Goal: Information Seeking & Learning: Learn about a topic

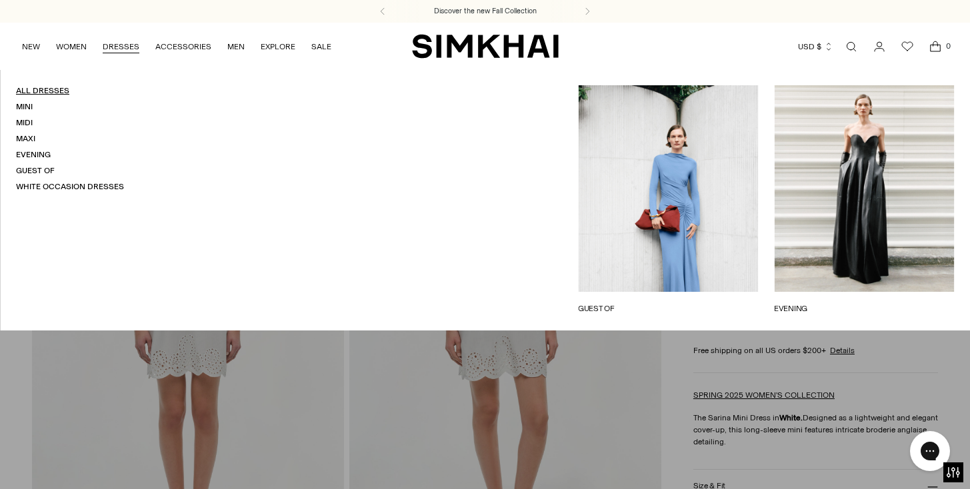
click at [37, 93] on link "All Dresses" at bounding box center [42, 90] width 53 height 9
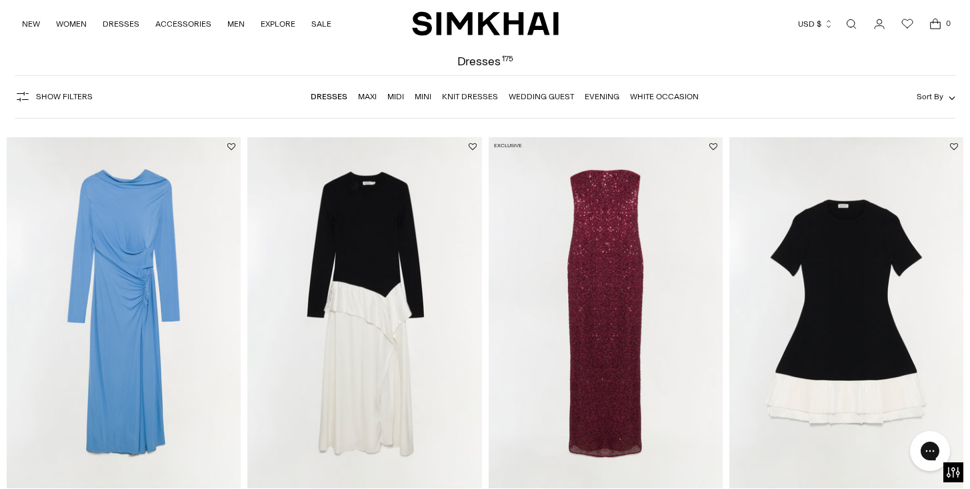
scroll to position [83, 0]
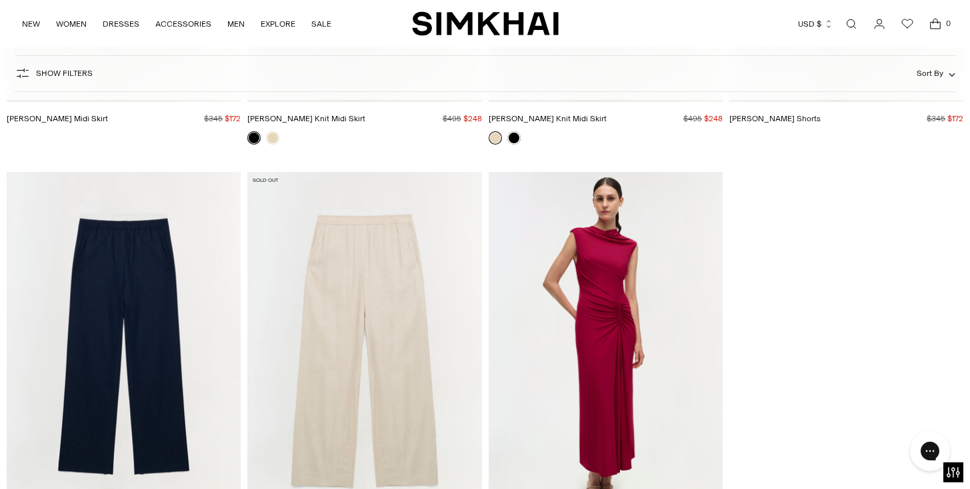
scroll to position [46709, 0]
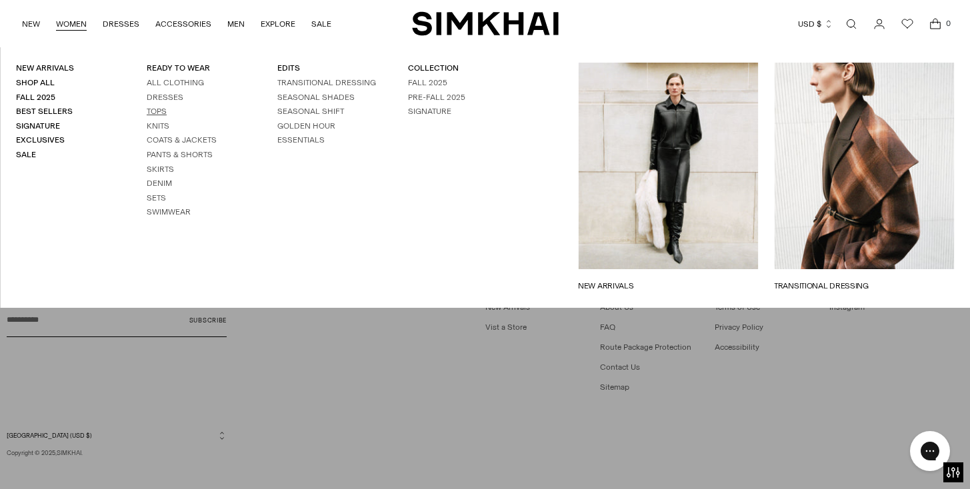
click at [159, 111] on link "Tops" at bounding box center [157, 111] width 20 height 9
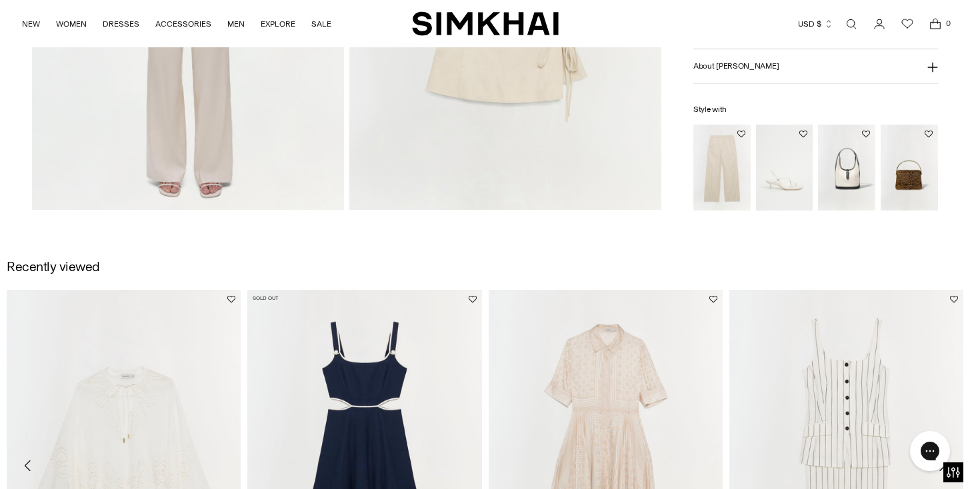
scroll to position [151, 0]
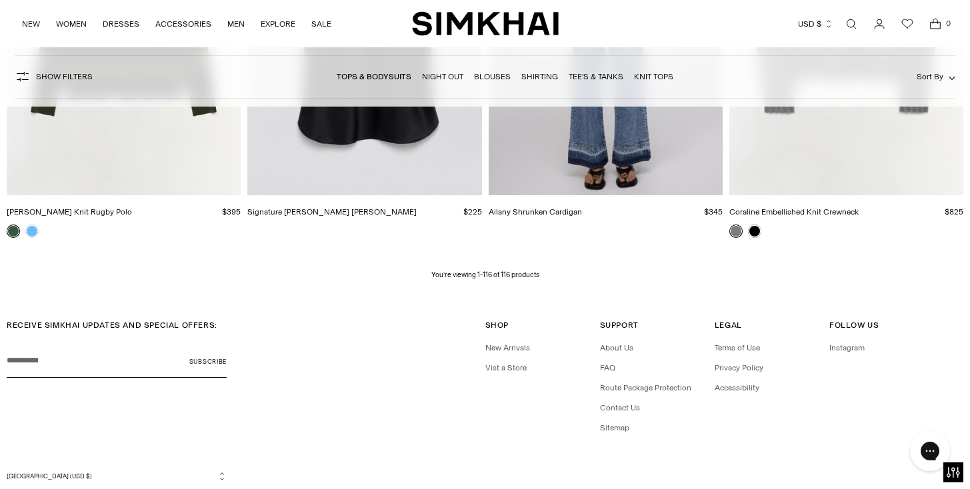
scroll to position [12062, 0]
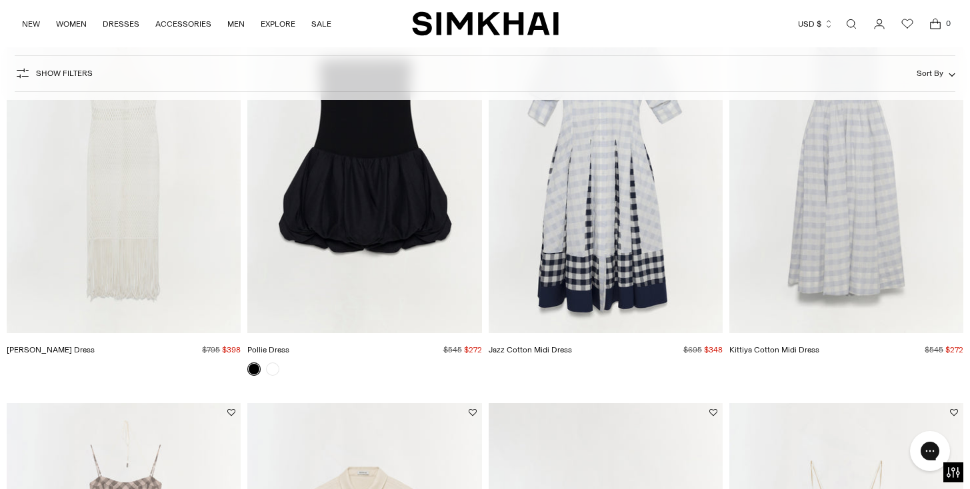
scroll to position [109, 0]
